Goal: Task Accomplishment & Management: Use online tool/utility

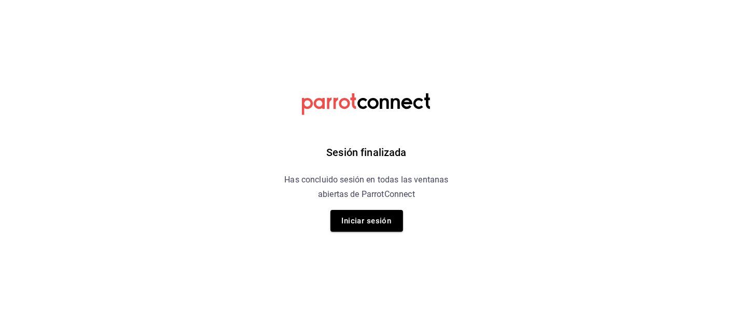
click at [352, 220] on button "Iniciar sesión" at bounding box center [366, 221] width 73 height 22
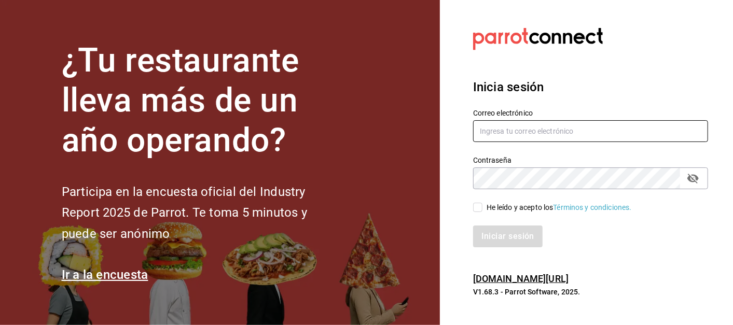
type input "[EMAIL_ADDRESS][DOMAIN_NAME]"
click at [475, 212] on input "He leído y acepto los Términos y condiciones." at bounding box center [477, 207] width 9 height 9
checkbox input "true"
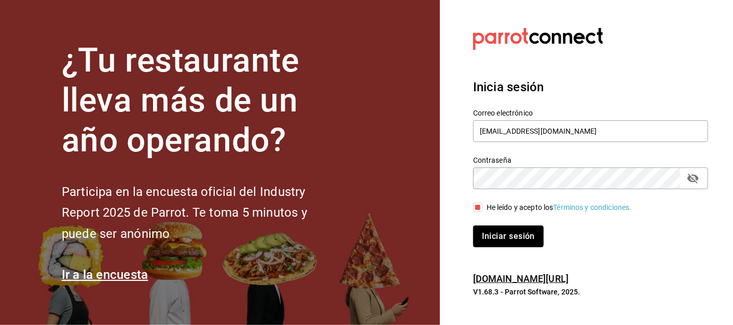
click at [503, 233] on button "Iniciar sesión" at bounding box center [508, 237] width 71 height 22
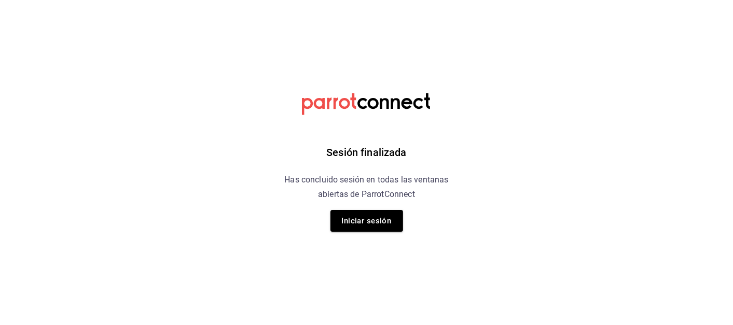
click at [367, 222] on button "Iniciar sesión" at bounding box center [366, 221] width 73 height 22
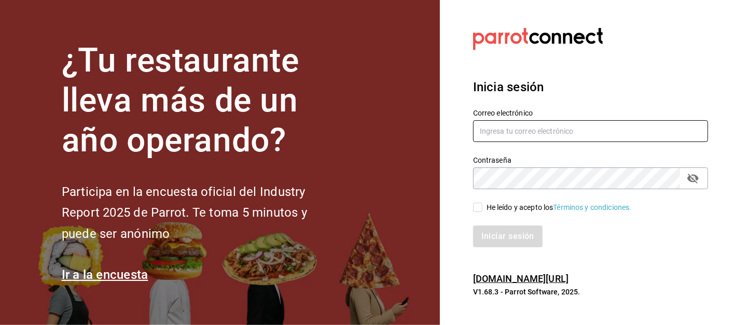
type input "[EMAIL_ADDRESS][DOMAIN_NAME]"
click at [478, 207] on input "He leído y acepto los Términos y condiciones." at bounding box center [477, 207] width 9 height 9
checkbox input "true"
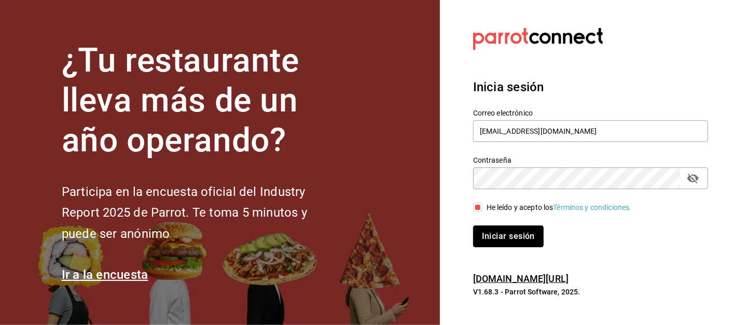
click at [499, 235] on button "Iniciar sesión" at bounding box center [508, 237] width 71 height 22
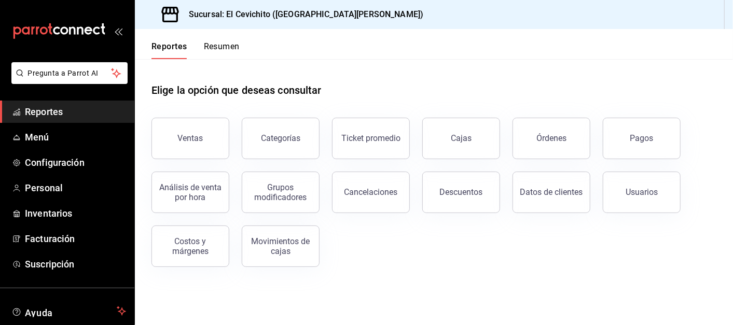
click at [198, 139] on div "Ventas" at bounding box center [190, 138] width 25 height 10
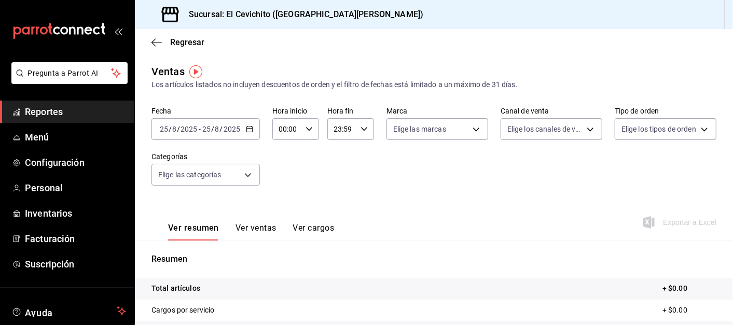
click at [248, 131] on icon "button" at bounding box center [249, 128] width 7 height 7
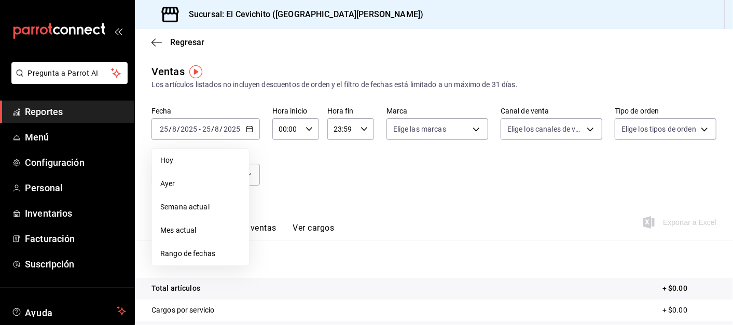
click at [185, 254] on span "Rango de fechas" at bounding box center [200, 253] width 80 height 11
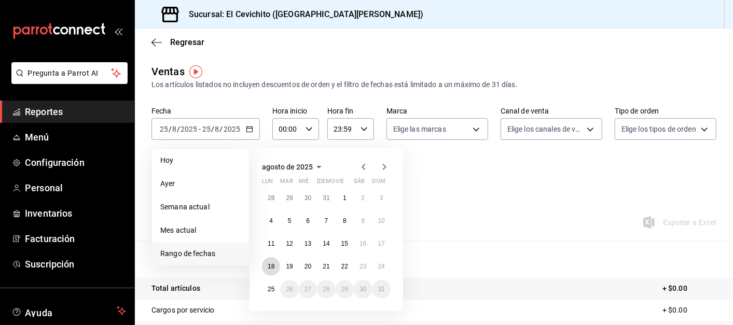
click at [271, 267] on abbr "18" at bounding box center [271, 266] width 7 height 7
click at [274, 290] on button "25" at bounding box center [271, 289] width 18 height 19
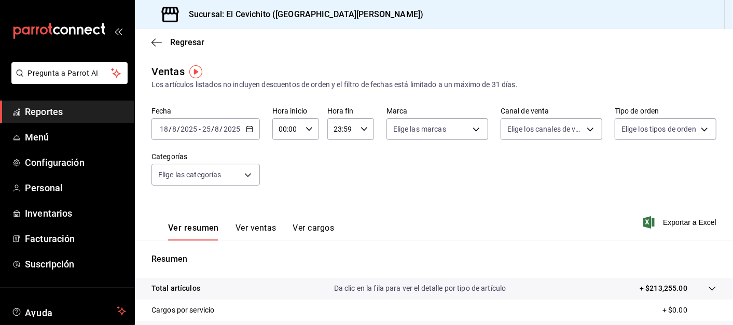
click at [247, 128] on icon "button" at bounding box center [249, 128] width 7 height 7
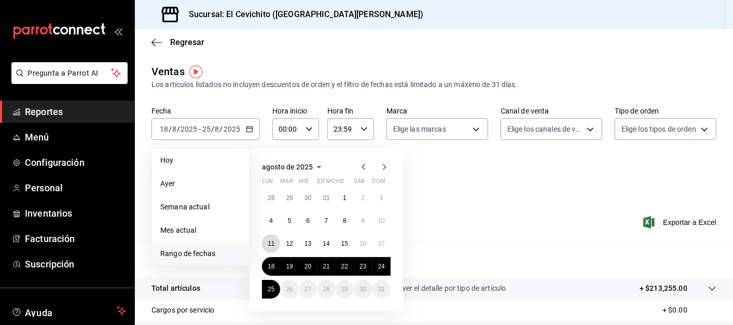
click at [271, 247] on abbr "11" at bounding box center [271, 243] width 7 height 7
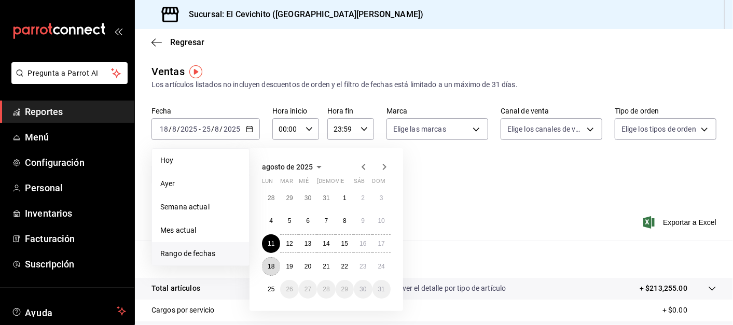
click at [271, 264] on abbr "18" at bounding box center [271, 266] width 7 height 7
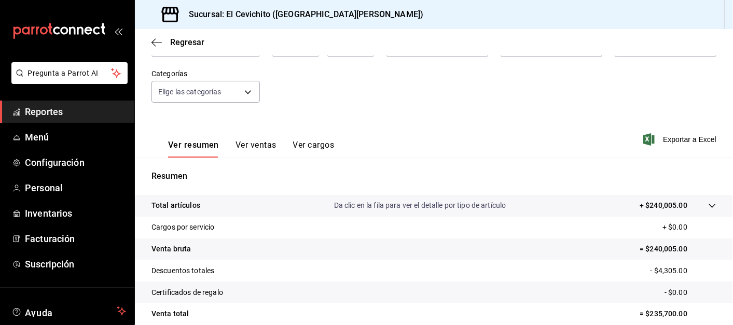
scroll to position [57, 0]
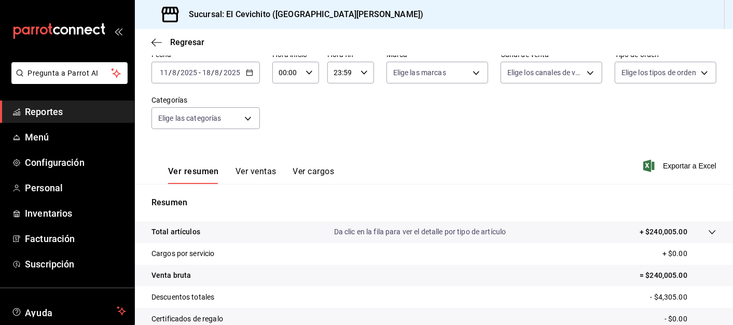
click at [257, 173] on button "Ver ventas" at bounding box center [255, 175] width 41 height 18
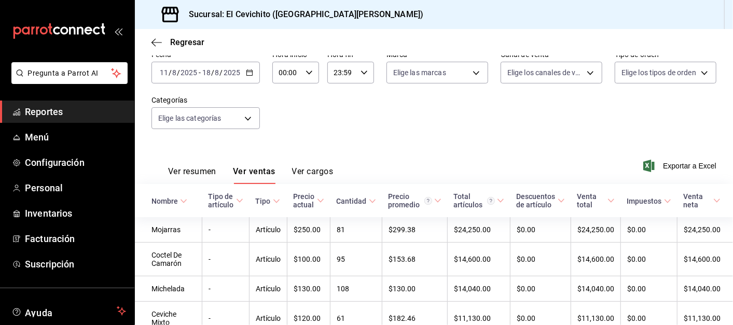
click at [157, 41] on icon "button" at bounding box center [156, 42] width 10 height 9
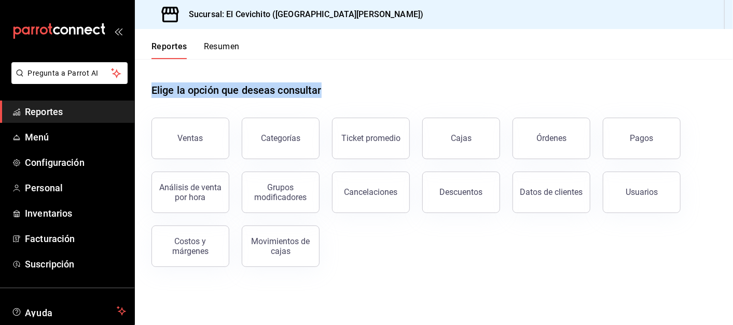
drag, startPoint x: 152, startPoint y: 86, endPoint x: 327, endPoint y: 89, distance: 174.8
click at [327, 89] on div "Elige la opción que deseas consultar" at bounding box center [433, 82] width 565 height 46
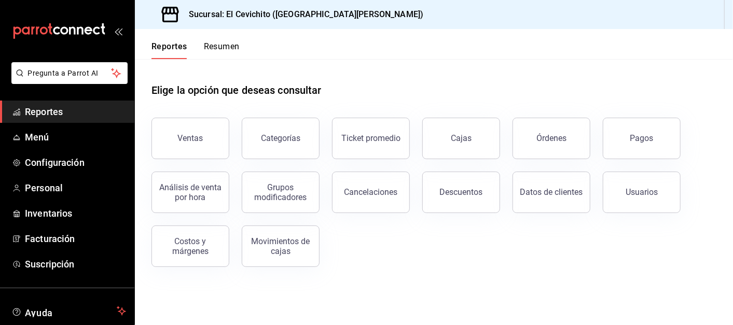
drag, startPoint x: 327, startPoint y: 89, endPoint x: 351, endPoint y: 106, distance: 29.8
click at [351, 106] on div "Ticket promedio" at bounding box center [364, 132] width 90 height 54
click at [40, 117] on span "Reportes" at bounding box center [75, 112] width 101 height 14
click at [44, 136] on span "Menú" at bounding box center [75, 137] width 101 height 14
